Goal: Find specific page/section: Find specific page/section

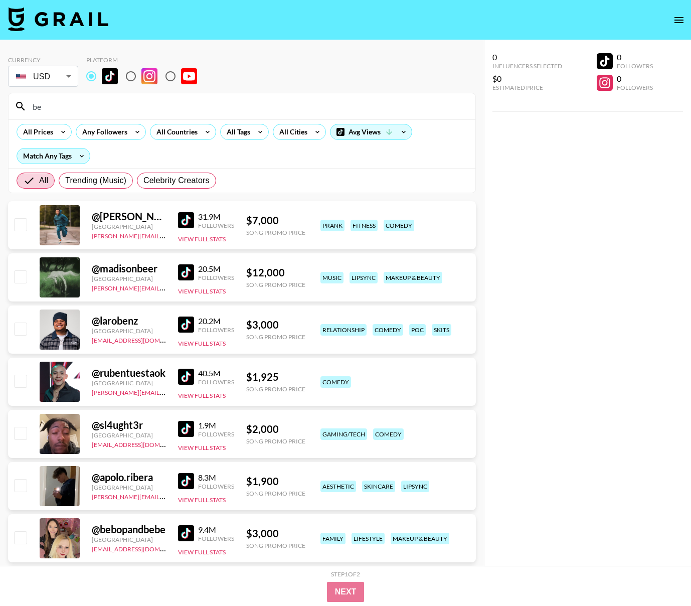
type input "b"
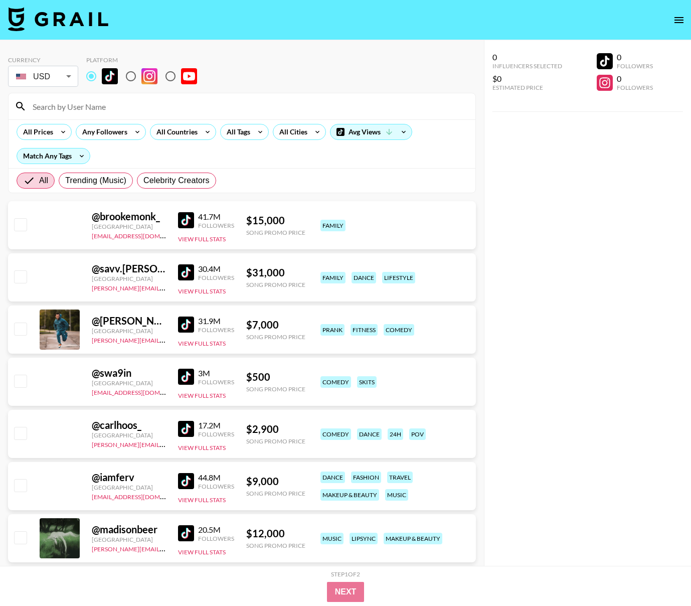
type input "m"
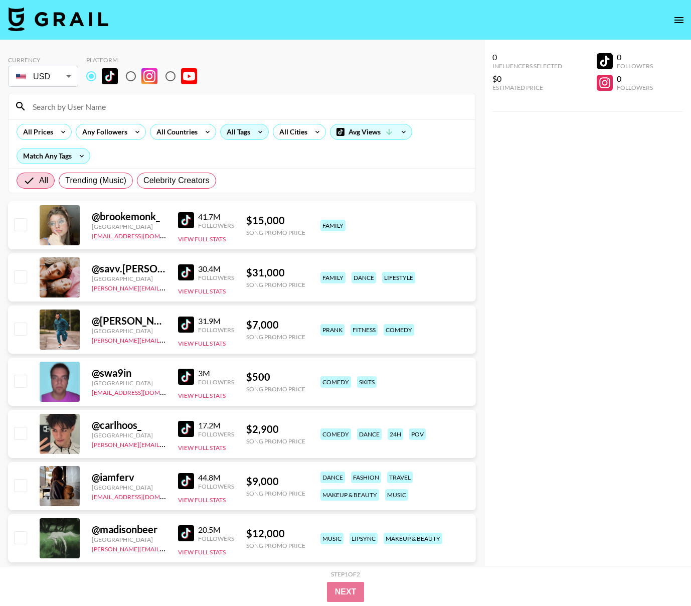
click at [238, 132] on div "All Tags" at bounding box center [237, 131] width 32 height 15
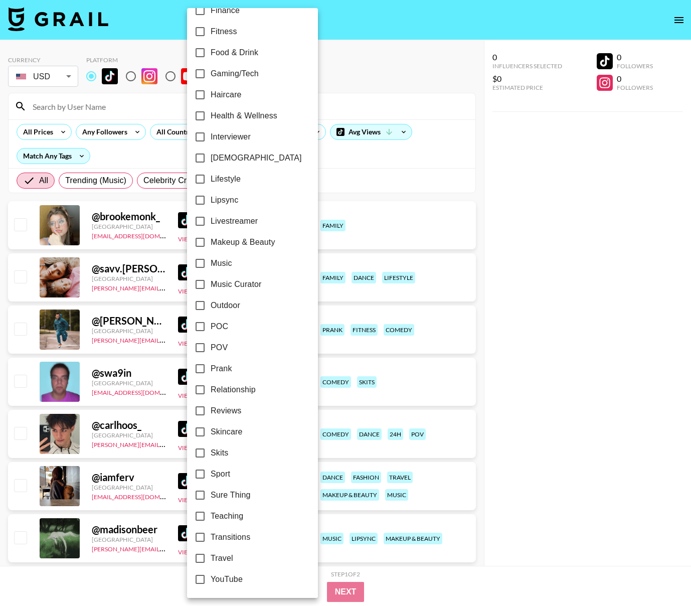
scroll to position [353, 0]
click at [200, 241] on input "Makeup & Beauty" at bounding box center [200, 242] width 21 height 21
checkbox input "true"
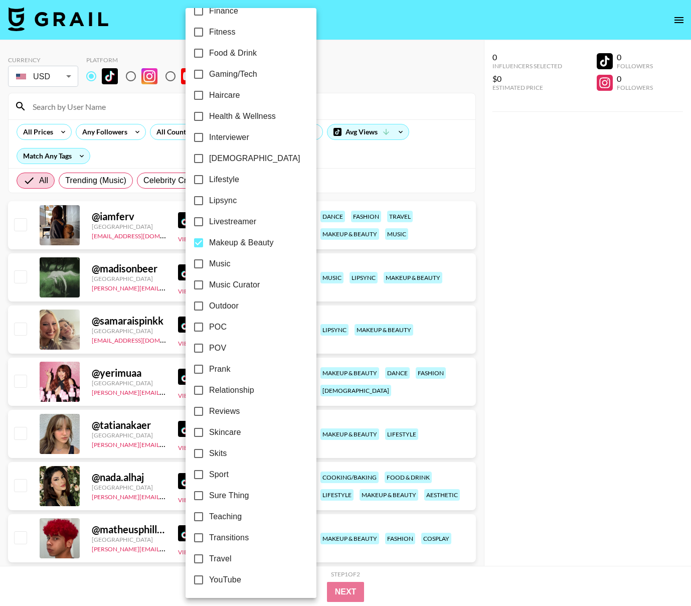
click at [416, 165] on div at bounding box center [345, 303] width 691 height 606
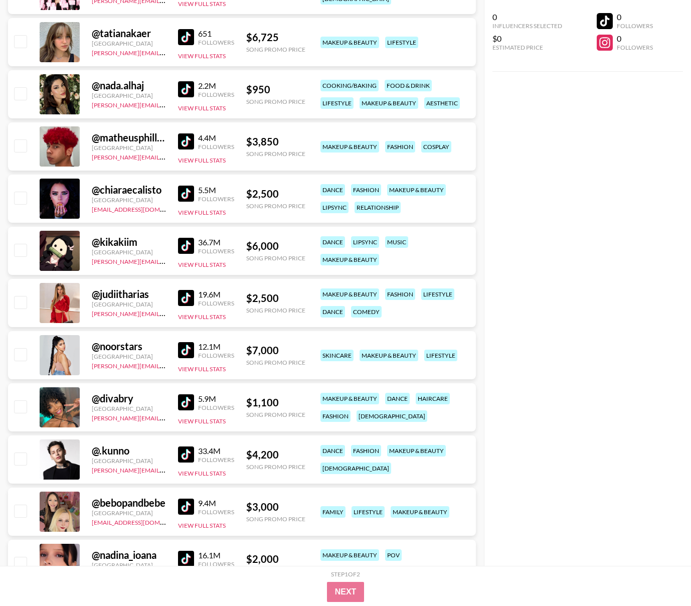
scroll to position [0, 0]
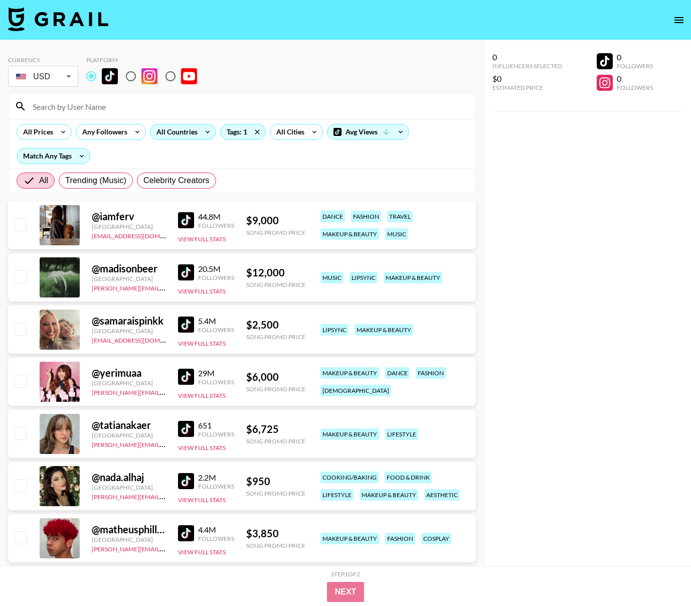
click at [187, 132] on div "All Countries" at bounding box center [174, 131] width 49 height 15
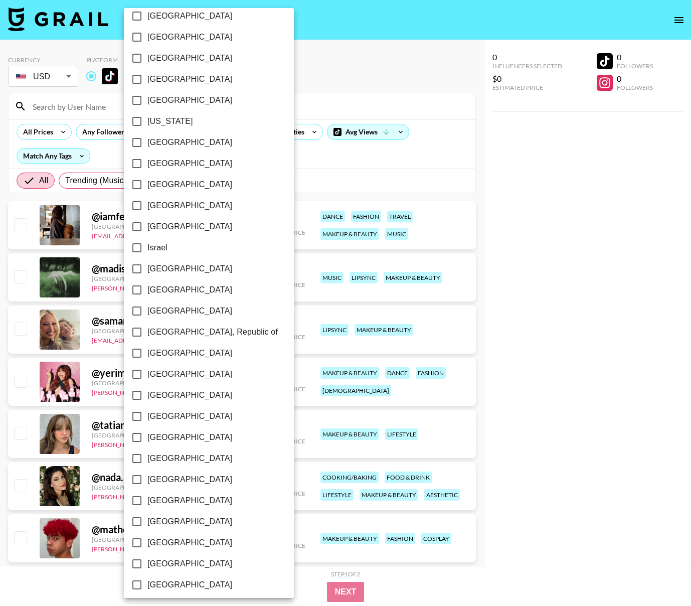
scroll to position [564, 0]
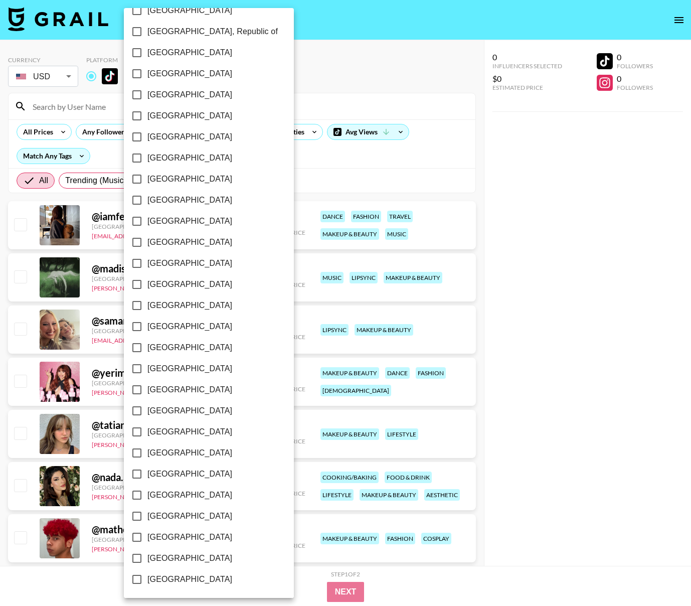
click at [134, 563] on input "[GEOGRAPHIC_DATA]" at bounding box center [136, 558] width 21 height 21
checkbox input "true"
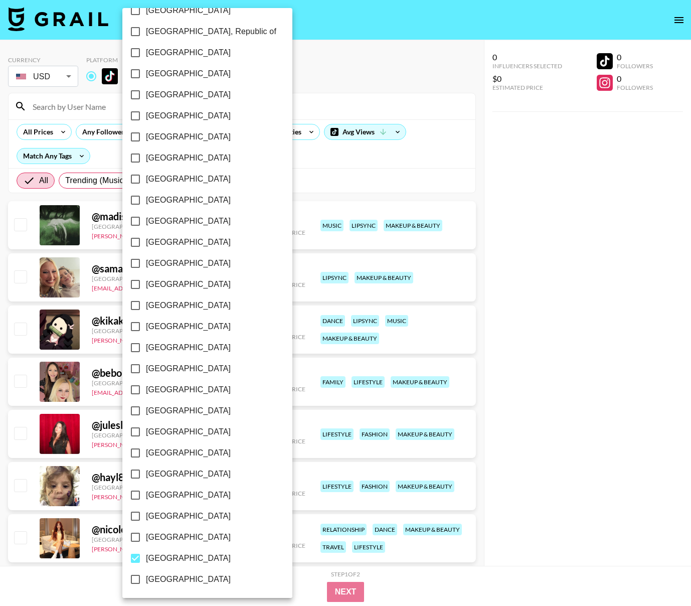
click at [564, 234] on div at bounding box center [345, 303] width 691 height 606
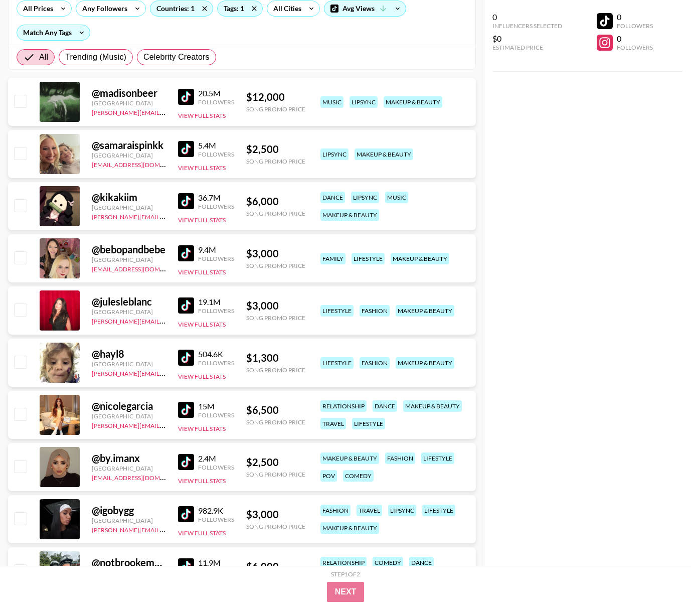
scroll to position [126, 0]
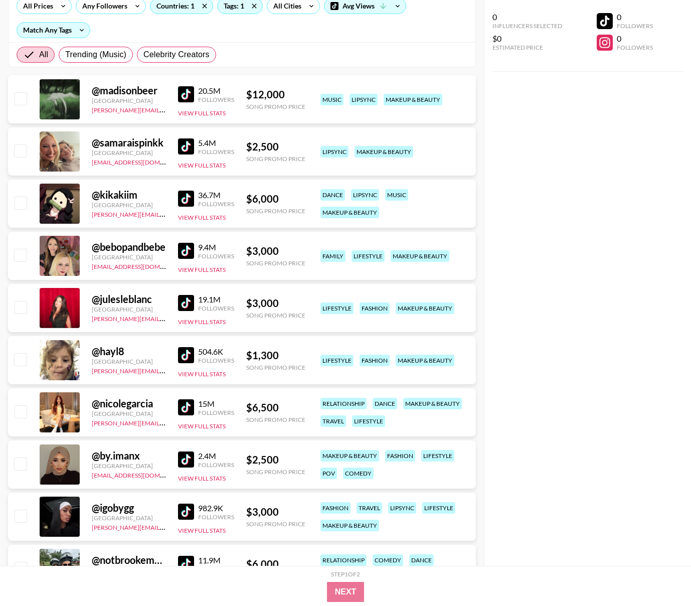
click at [184, 358] on img at bounding box center [186, 355] width 16 height 16
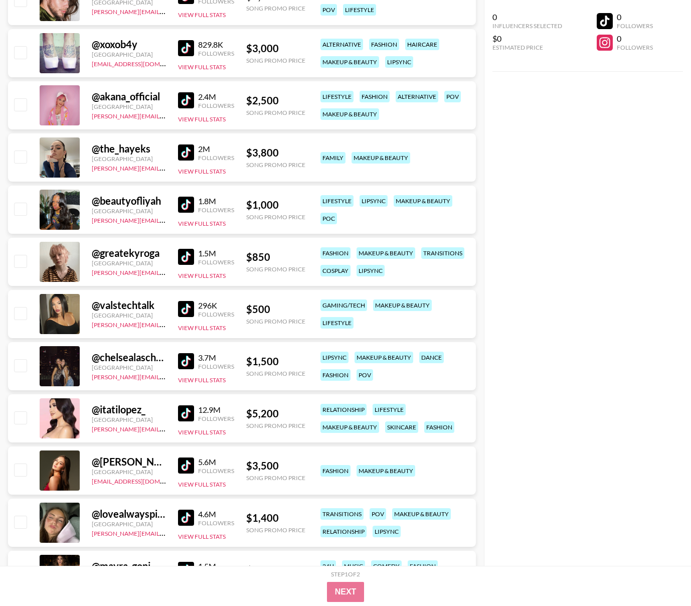
scroll to position [1110, 0]
click at [184, 308] on img at bounding box center [186, 309] width 16 height 16
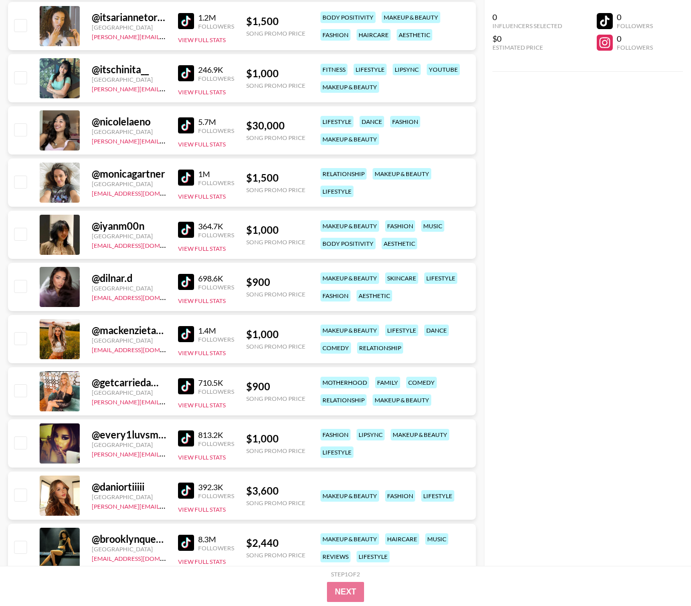
scroll to position [2286, 0]
